Goal: Ask a question

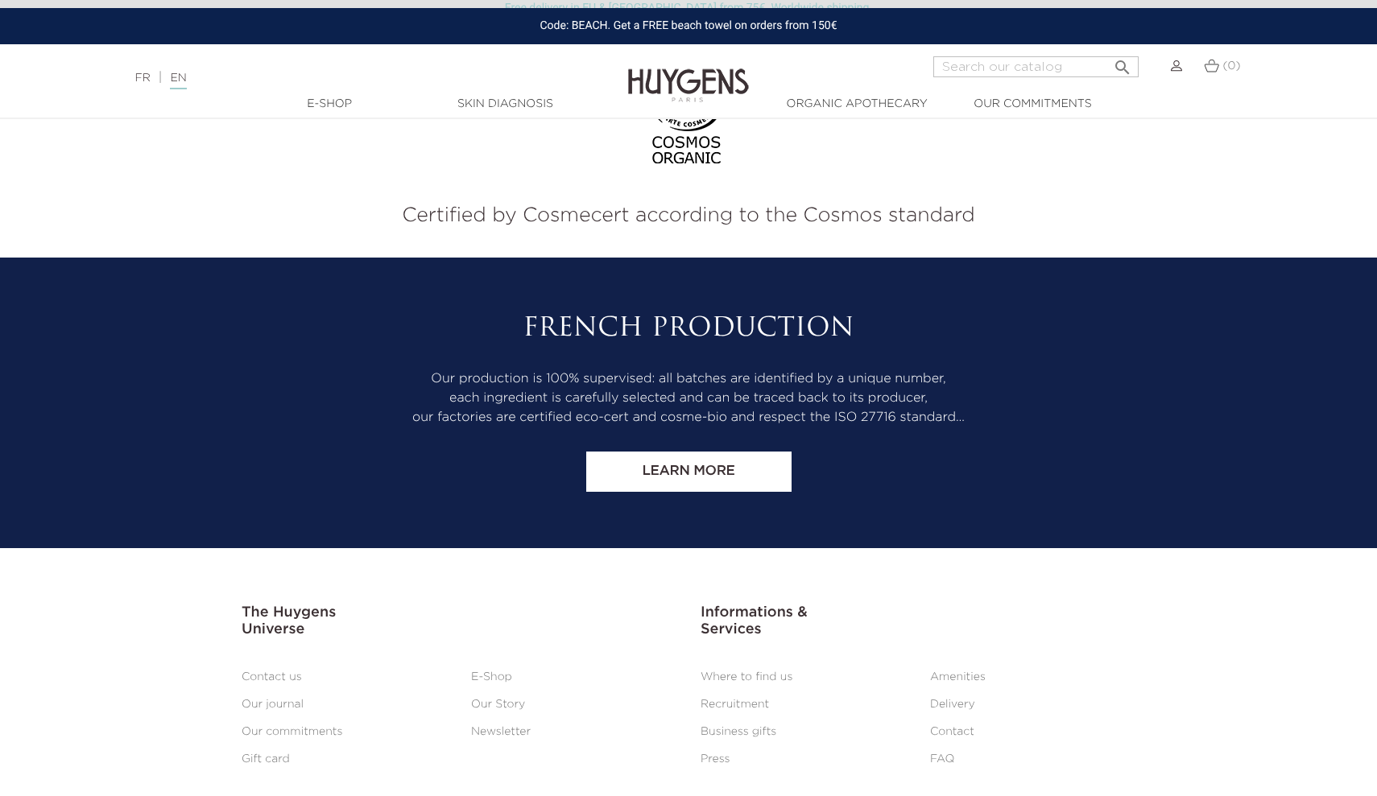
scroll to position [2170, 0]
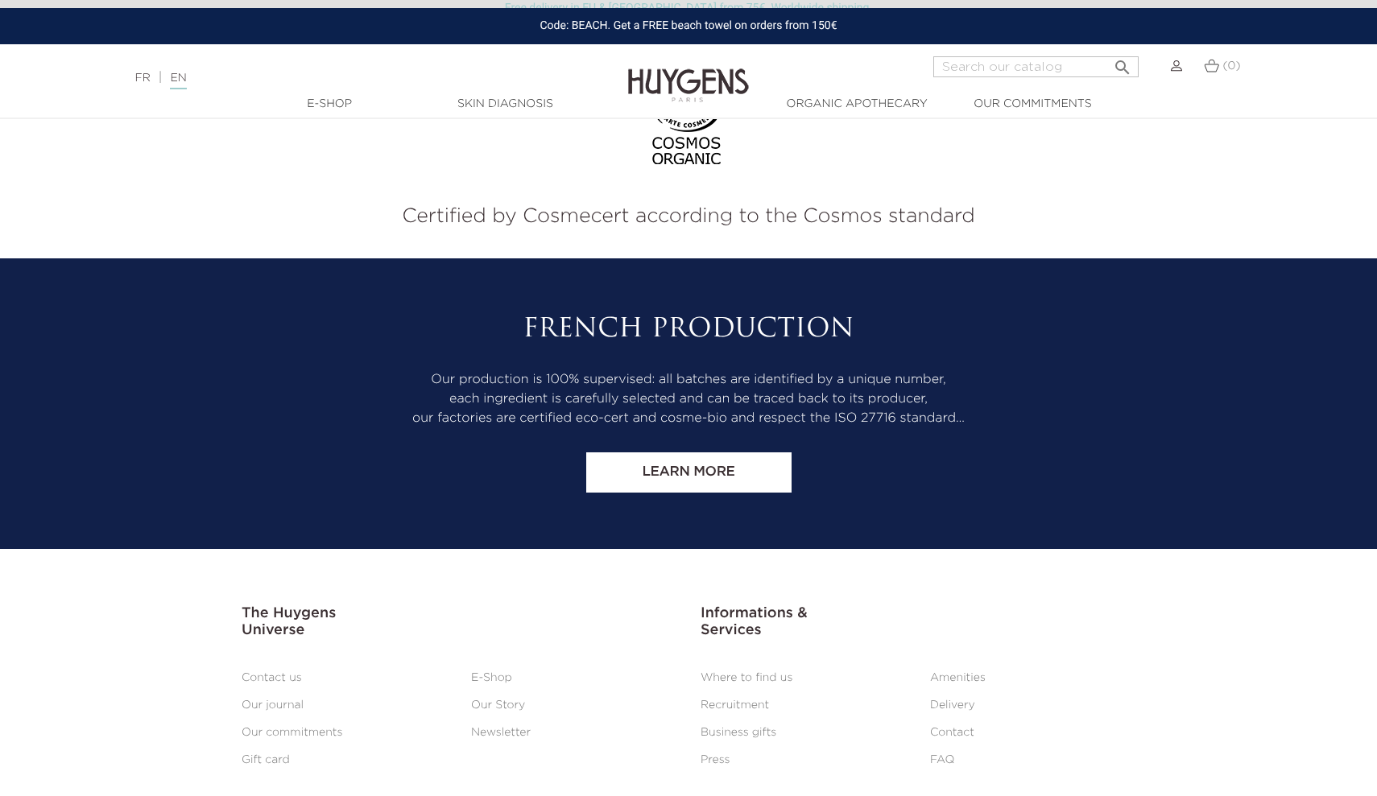
click at [949, 727] on link "Contact" at bounding box center [952, 732] width 44 height 11
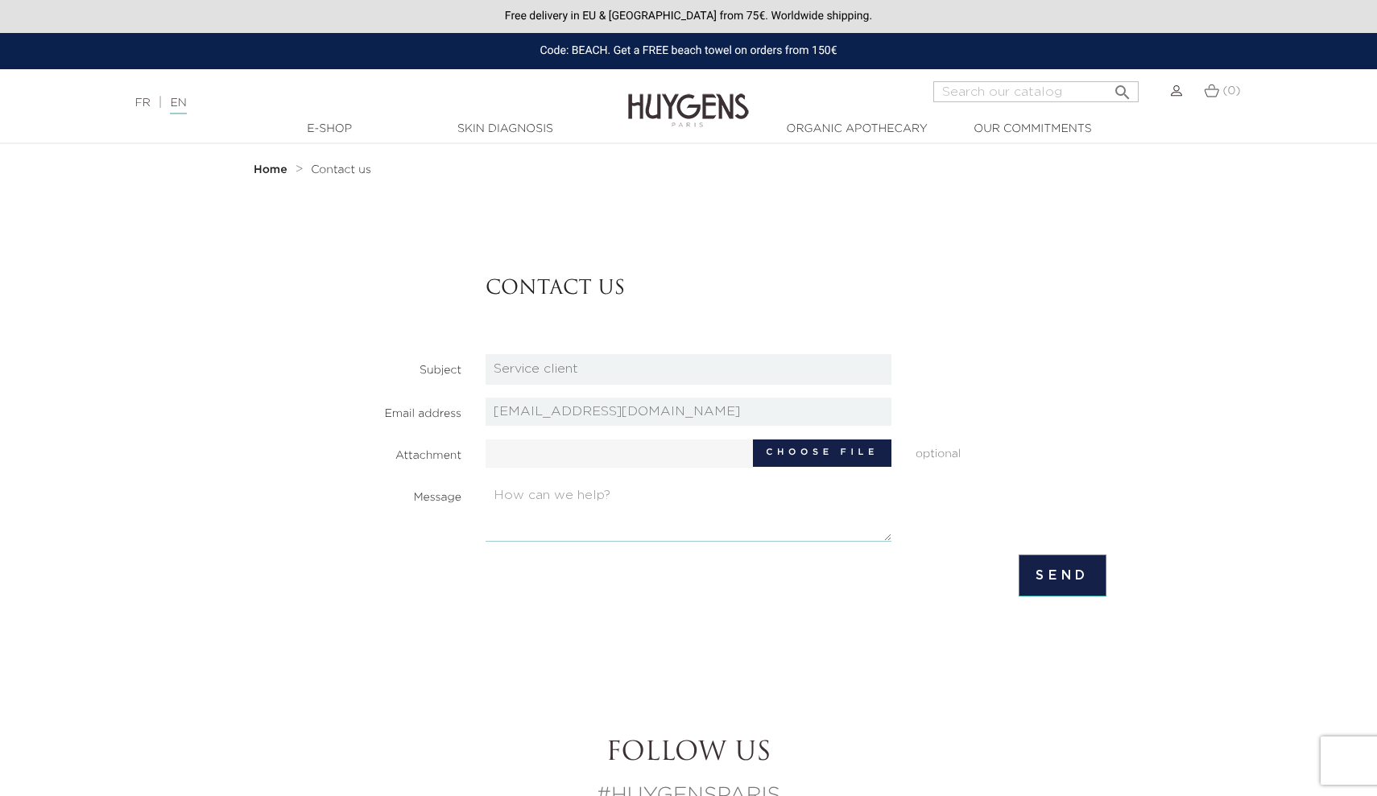
click at [582, 526] on textarea at bounding box center [689, 512] width 406 height 60
type textarea "Hi, I placed an order yesterday but did nog got a confirmation."
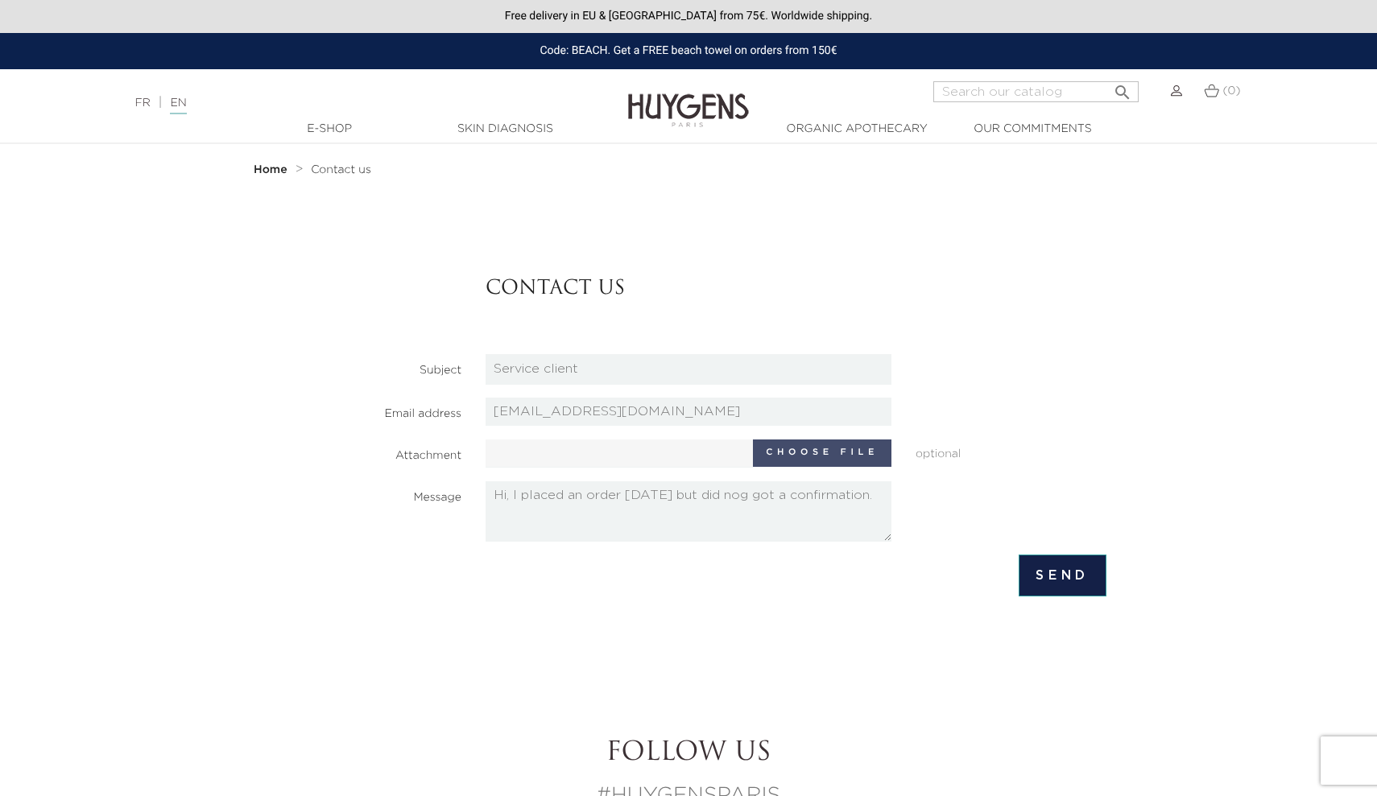
click at [772, 442] on label "Choose file" at bounding box center [822, 453] width 139 height 27
click at [772, 442] on input "Choose file" at bounding box center [636, 452] width 301 height 24
type input "C:\fakepath\PDF-document-89B7983CC940-1.pdf"
type input "PDF-document-89B7983CC940-1.pdf"
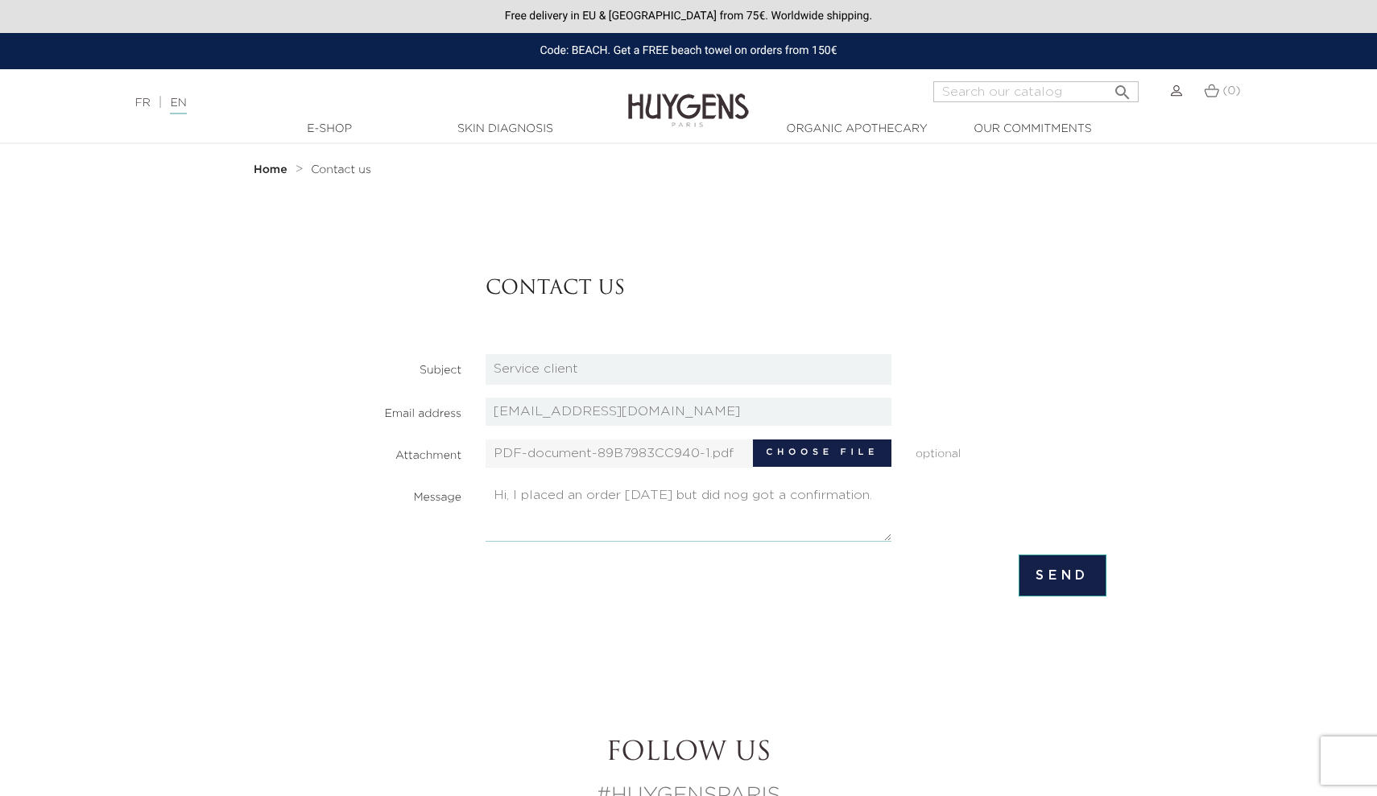
click at [672, 529] on textarea "Hi, I placed an order yesterday but did nog got a confirmation." at bounding box center [689, 512] width 406 height 60
type textarea "Hi, I placed an order yesterday but did nog got a confirmation. Can you please …"
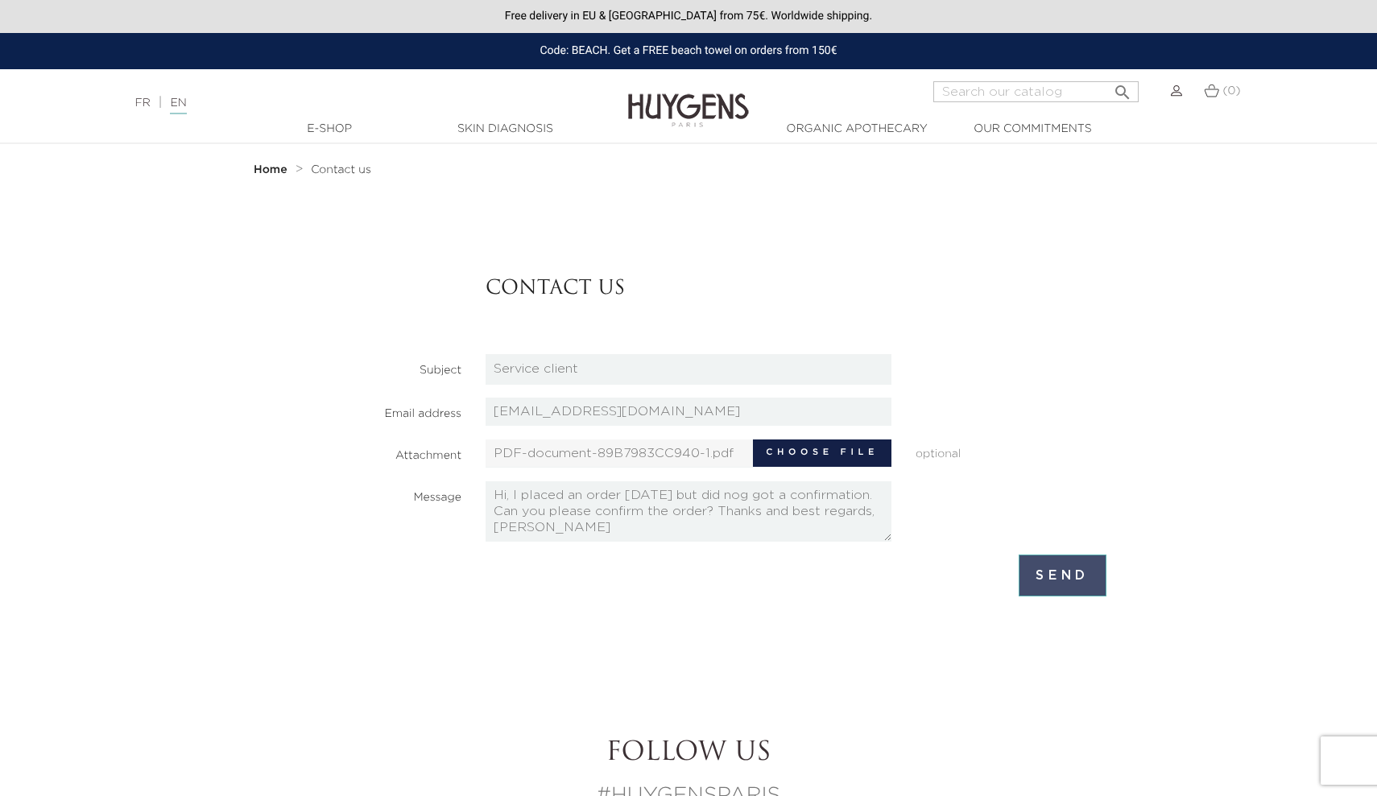
click at [1057, 591] on input "Send" at bounding box center [1063, 576] width 88 height 42
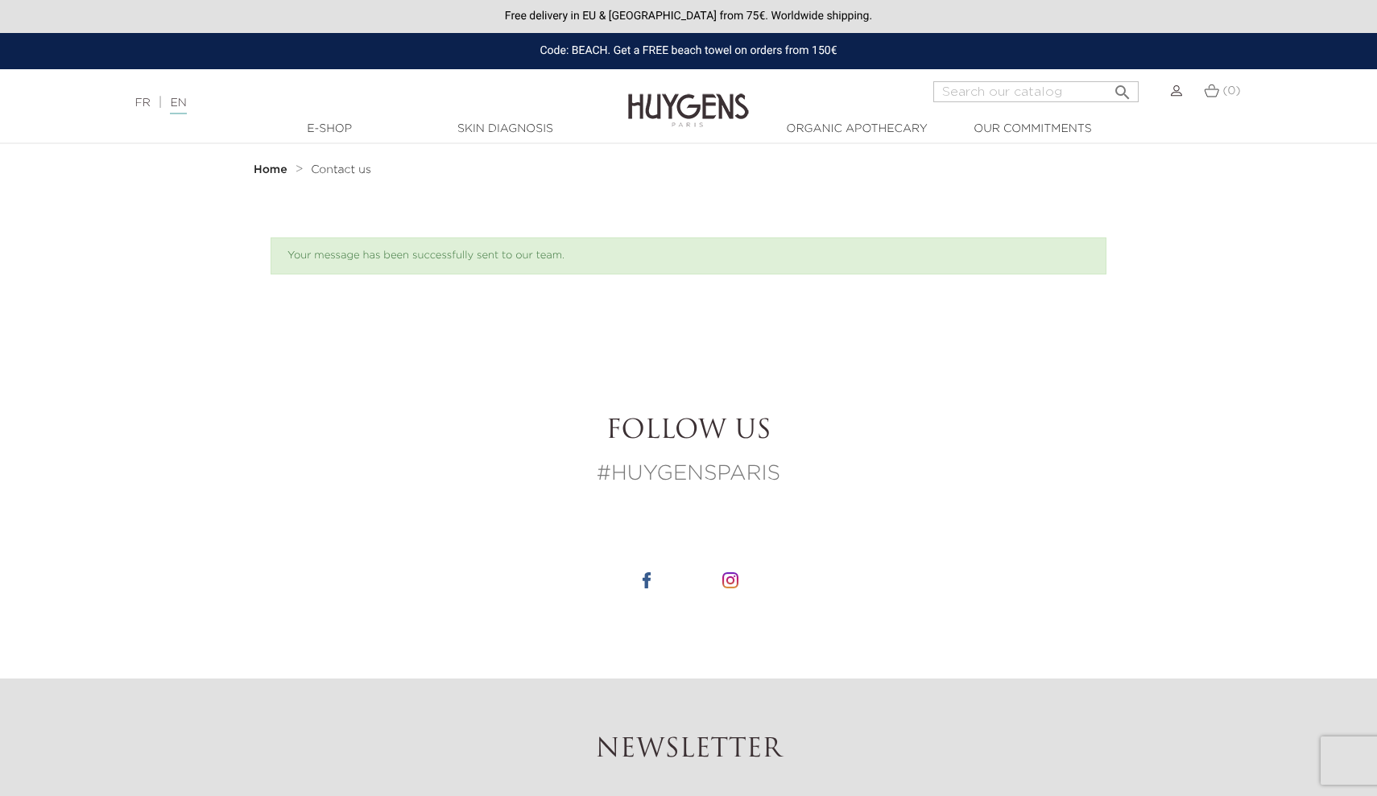
click at [659, 104] on img at bounding box center [688, 99] width 121 height 62
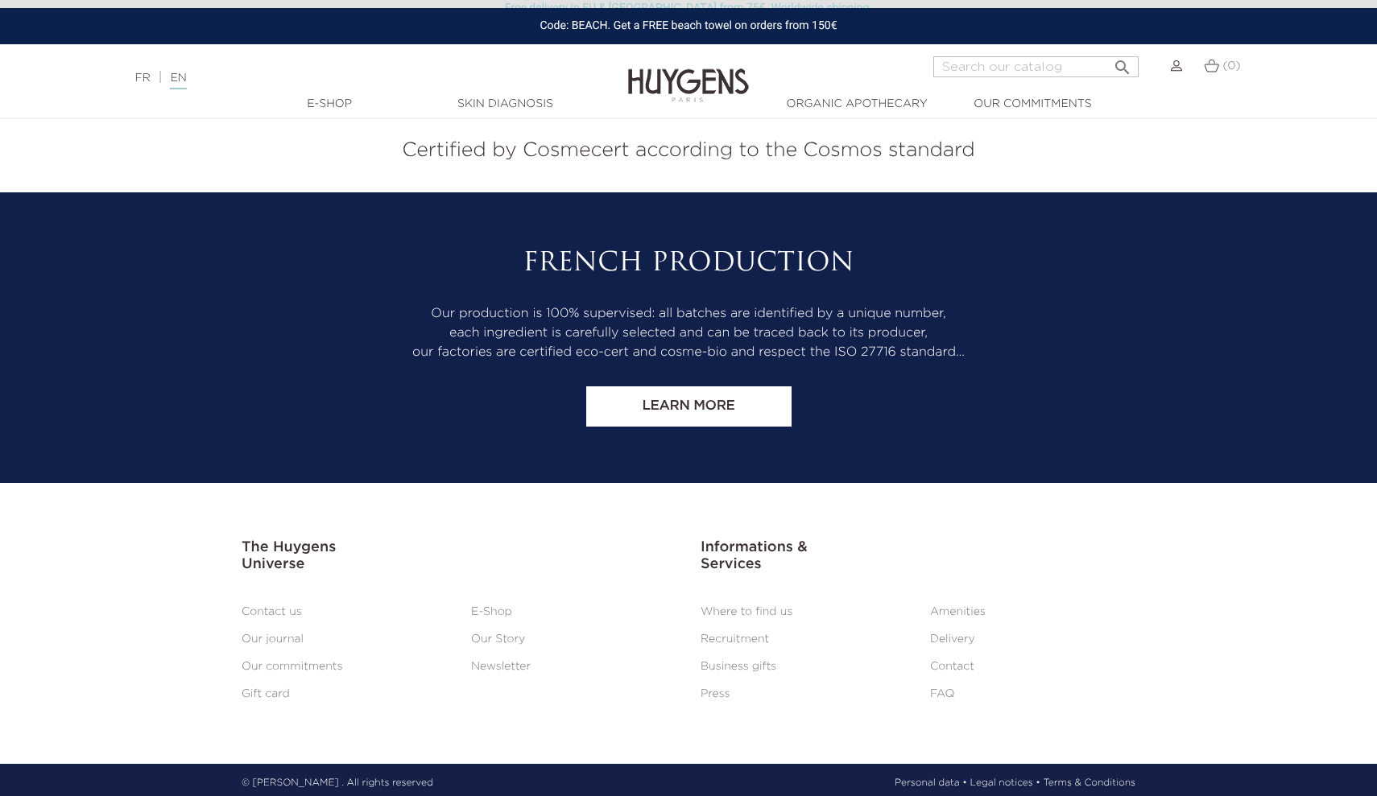
scroll to position [6712, 0]
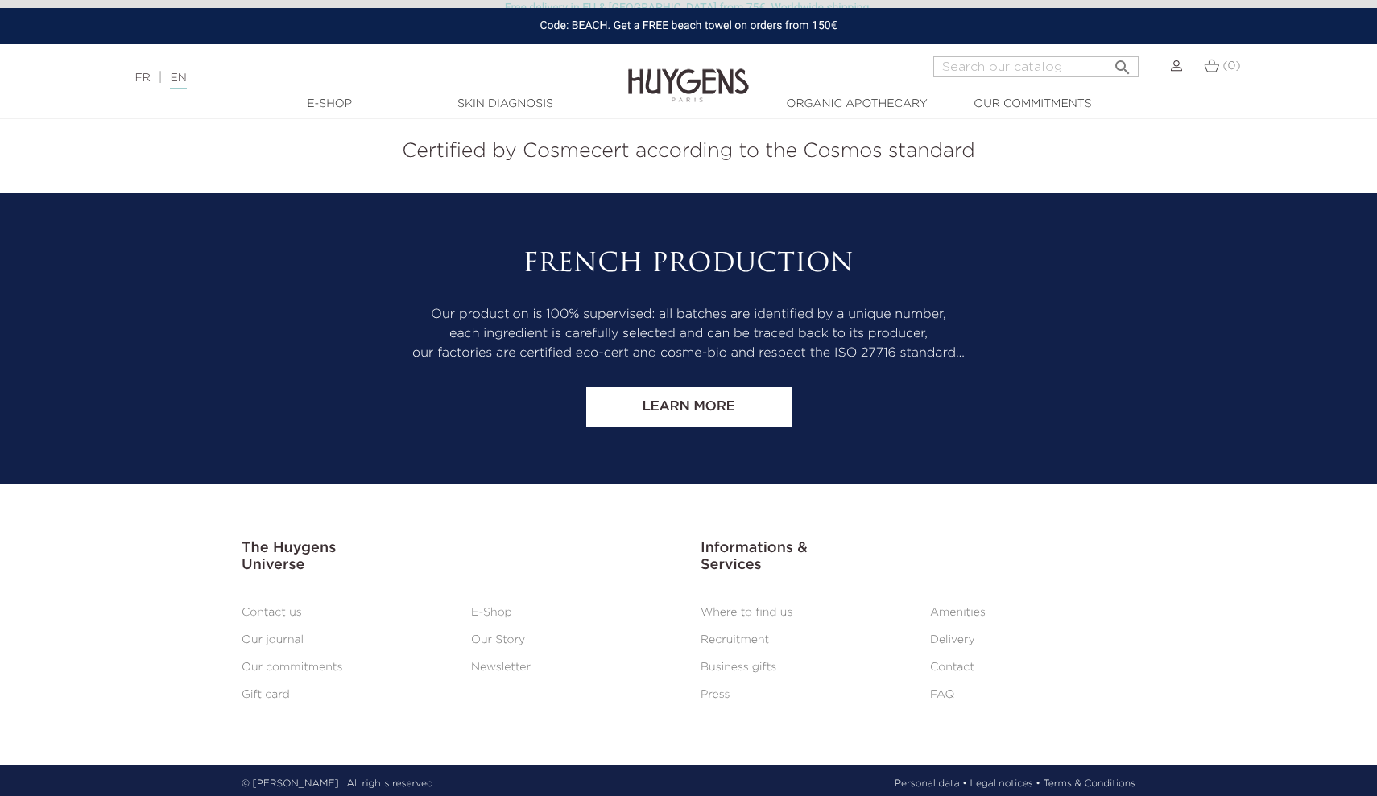
click at [503, 635] on link "Our Story" at bounding box center [498, 640] width 54 height 11
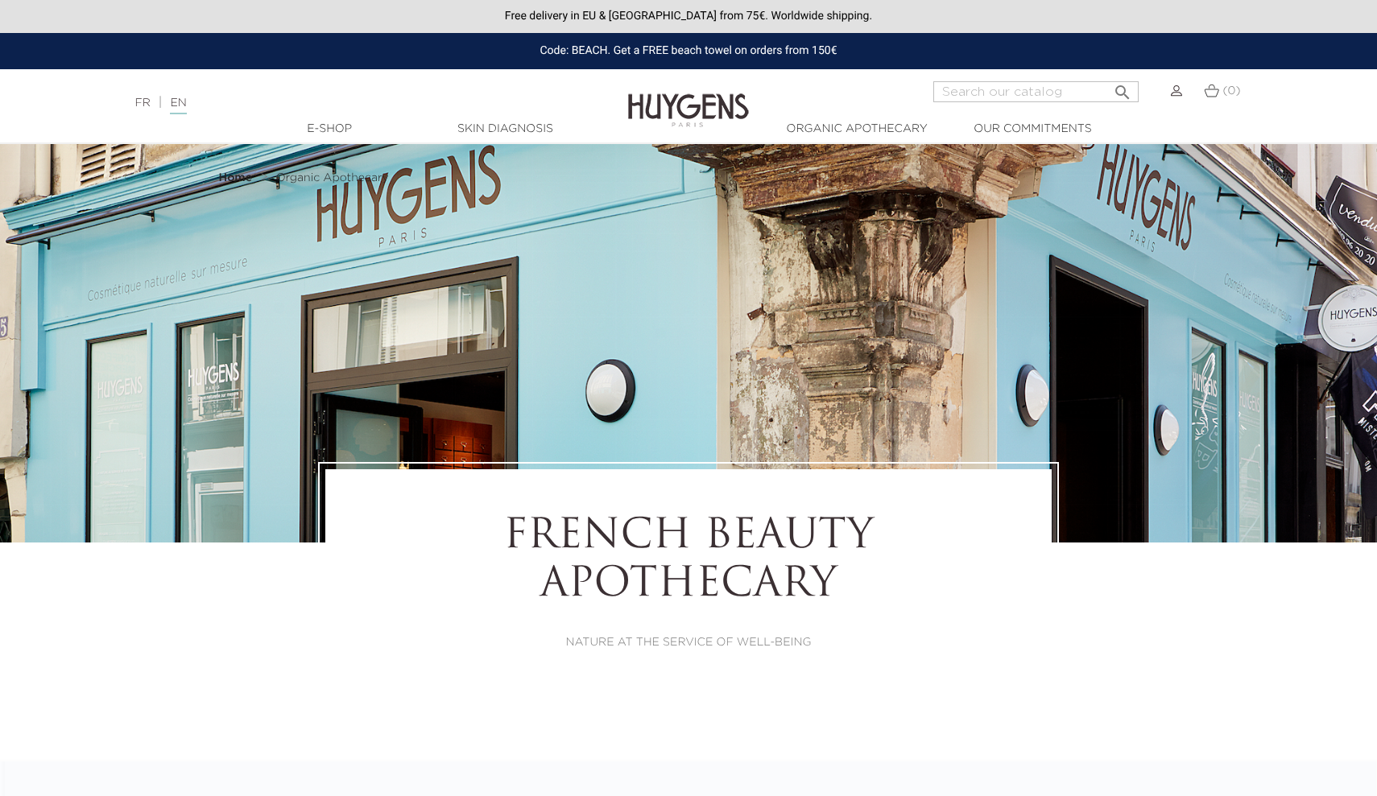
select select "NL"
